Goal: Check status: Check status

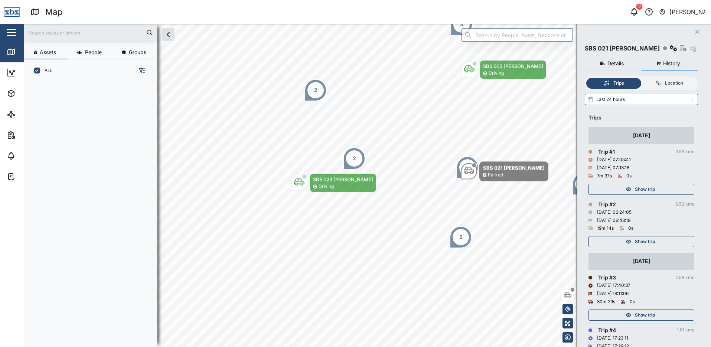
scroll to position [256, 116]
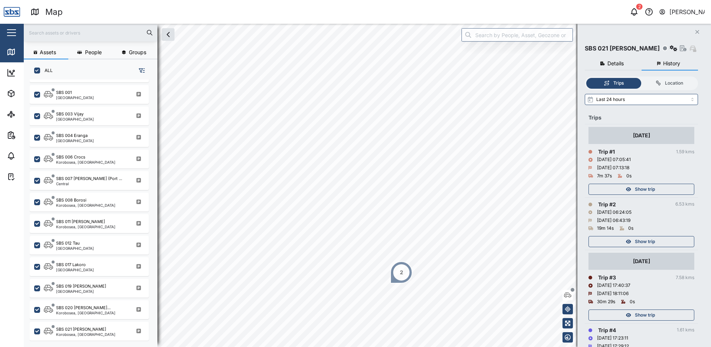
click at [397, 272] on div "2" at bounding box center [401, 272] width 22 height 22
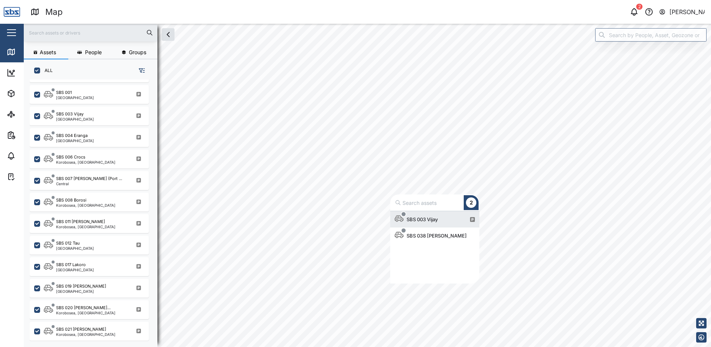
scroll to position [67, 84]
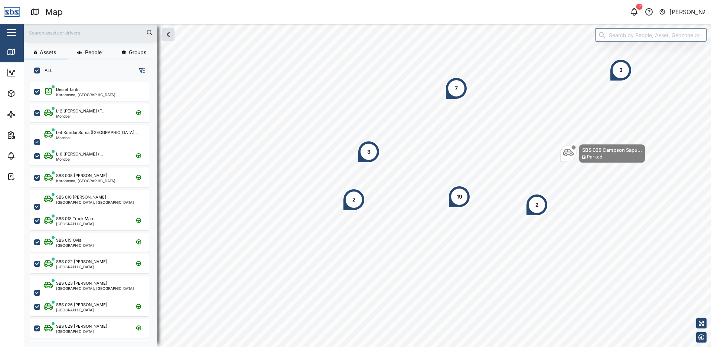
click at [617, 71] on div "3" at bounding box center [620, 70] width 22 height 22
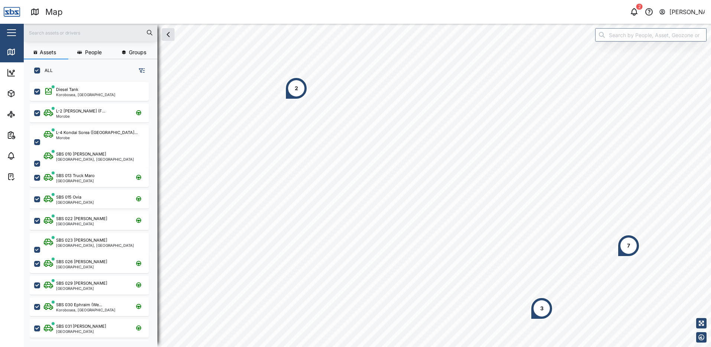
click at [294, 88] on div "2" at bounding box center [296, 88] width 22 height 22
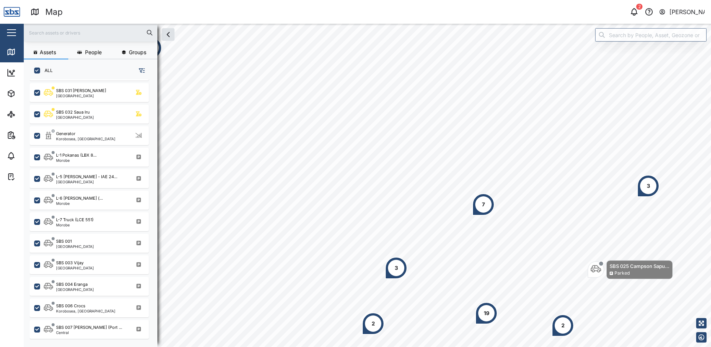
scroll to position [408, 0]
click at [99, 246] on div "SBS 001 Port Moresby" at bounding box center [94, 243] width 101 height 10
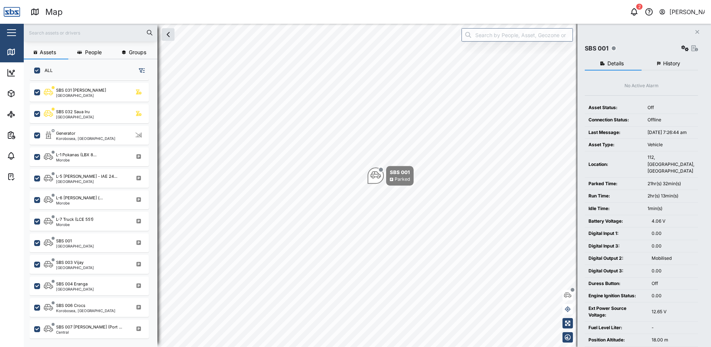
click at [666, 65] on span "History" at bounding box center [671, 63] width 17 height 5
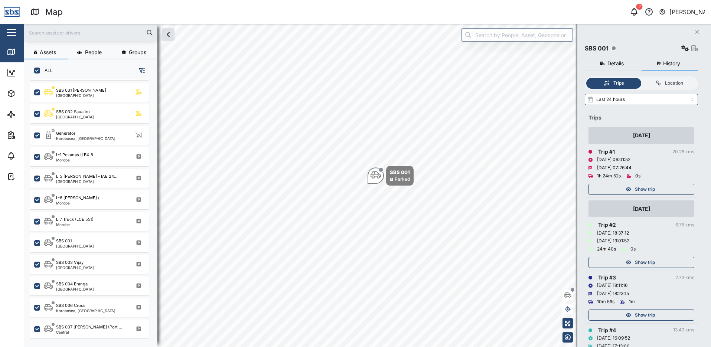
click at [653, 187] on span "Show trip" at bounding box center [645, 189] width 20 height 10
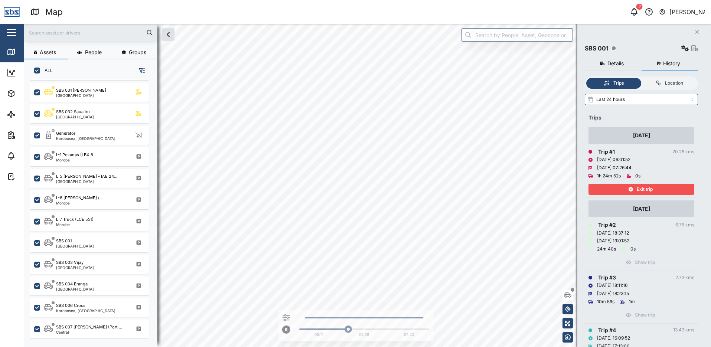
click at [647, 188] on span "Exit trip" at bounding box center [644, 189] width 16 height 10
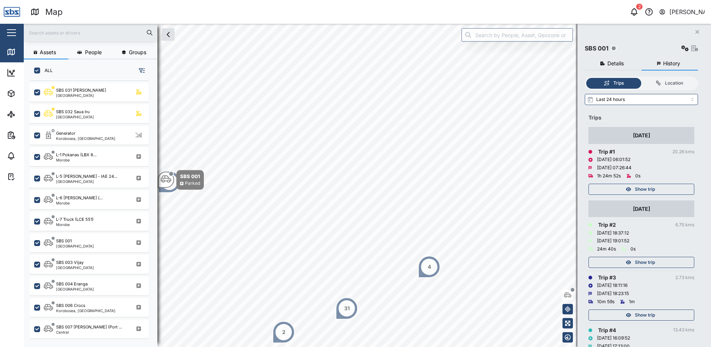
click at [702, 32] on button "Close" at bounding box center [697, 32] width 10 height 10
